Goal: Navigation & Orientation: Understand site structure

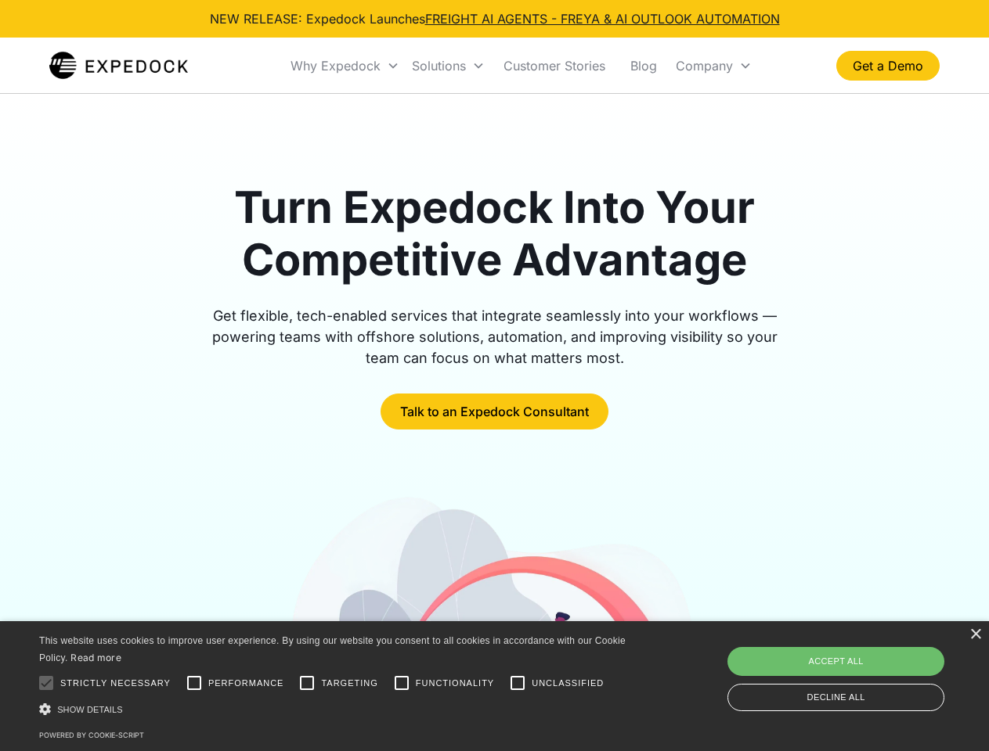
click at [345, 66] on div "Why Expedock" at bounding box center [335, 66] width 90 height 16
click at [448, 66] on div "Solutions" at bounding box center [439, 66] width 54 height 16
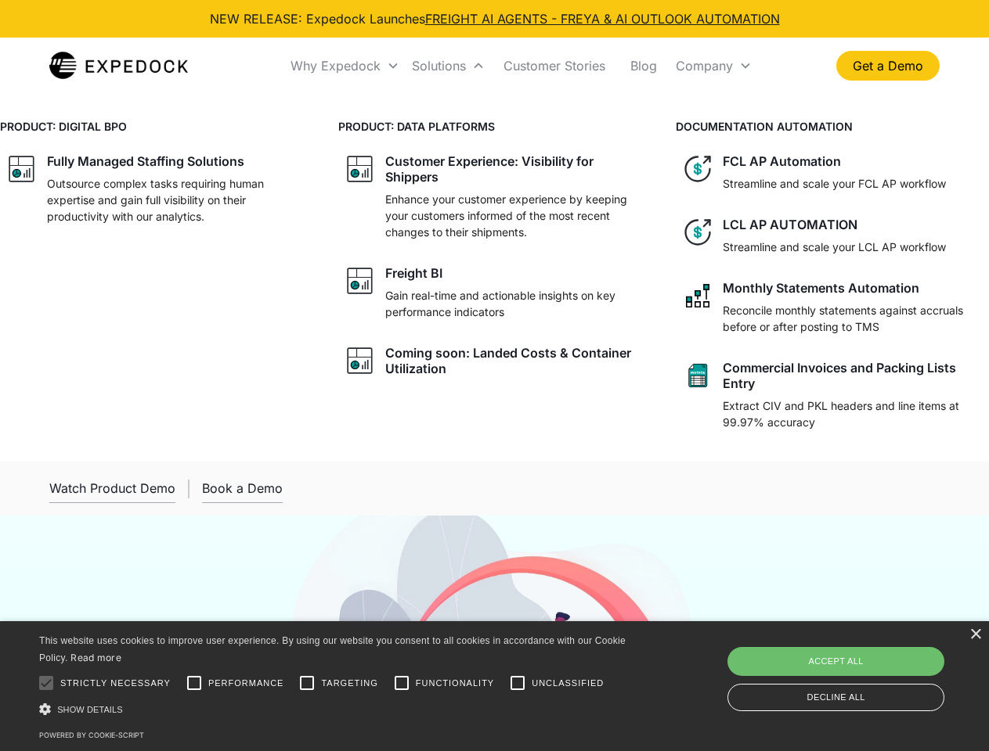
click at [713, 66] on div "Company" at bounding box center [704, 66] width 57 height 16
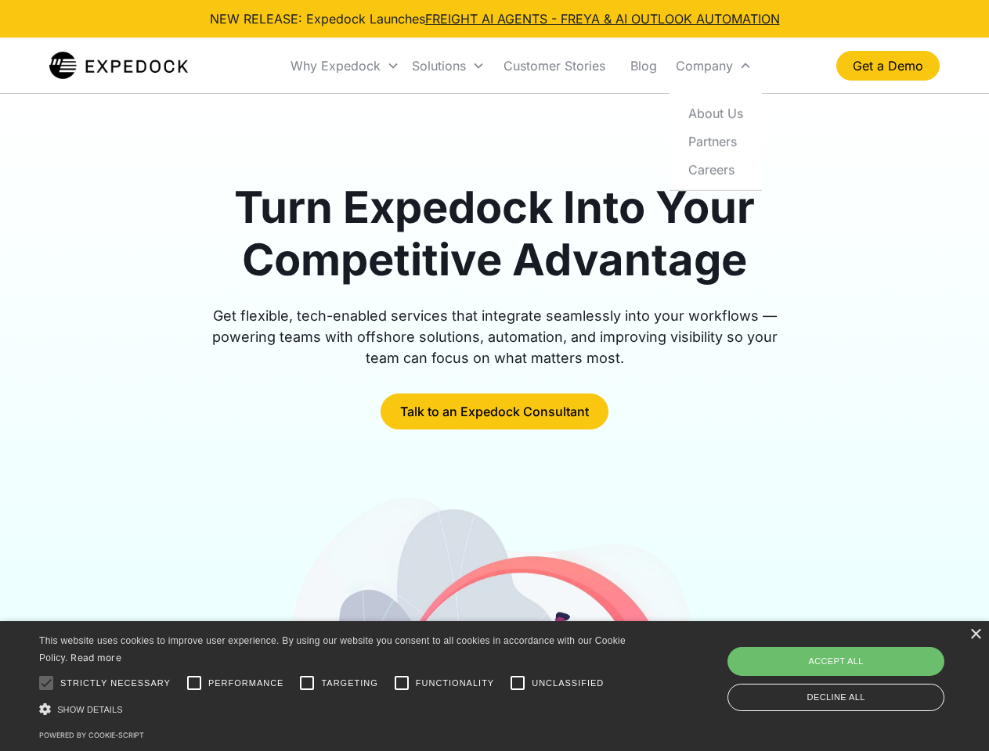
click at [46, 683] on div at bounding box center [46, 683] width 31 height 31
click at [194, 683] on input "Performance" at bounding box center [193, 683] width 31 height 31
checkbox input "true"
click at [307, 683] on input "Targeting" at bounding box center [306, 683] width 31 height 31
checkbox input "true"
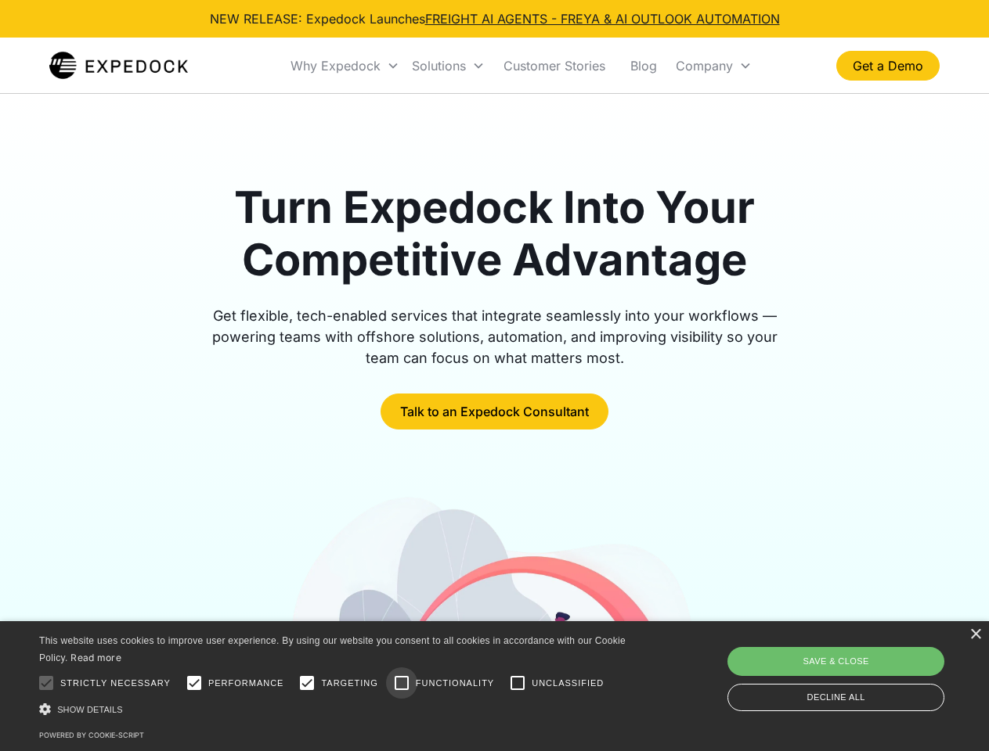
click at [402, 683] on input "Functionality" at bounding box center [401, 683] width 31 height 31
checkbox input "true"
click at [517, 683] on input "Unclassified" at bounding box center [517, 683] width 31 height 31
checkbox input "true"
click at [335, 709] on div "Show details Hide details" at bounding box center [335, 709] width 592 height 16
